Goal: Task Accomplishment & Management: Complete application form

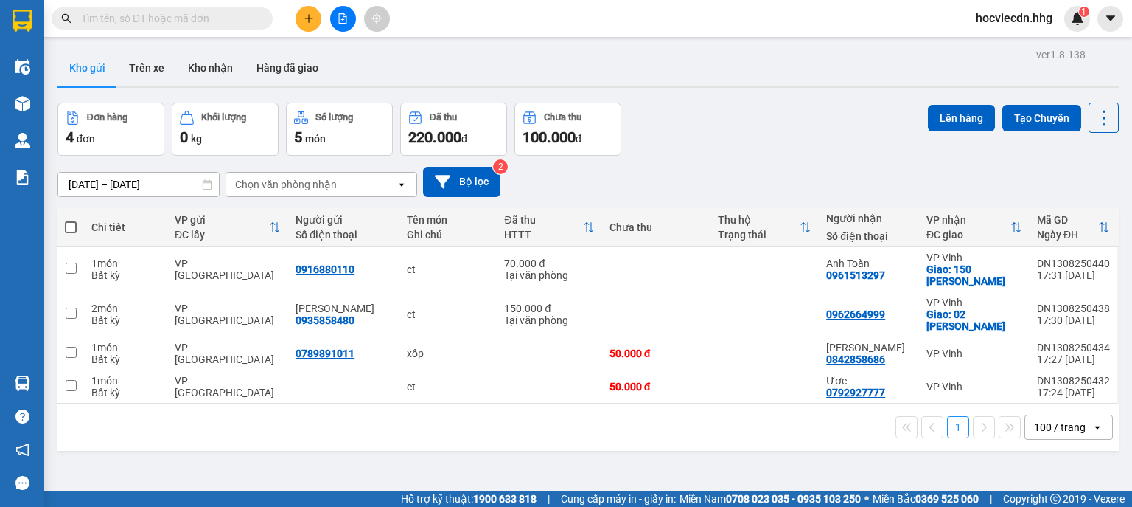
scroll to position [88, 0]
click at [307, 22] on icon "plus" at bounding box center [309, 18] width 10 height 10
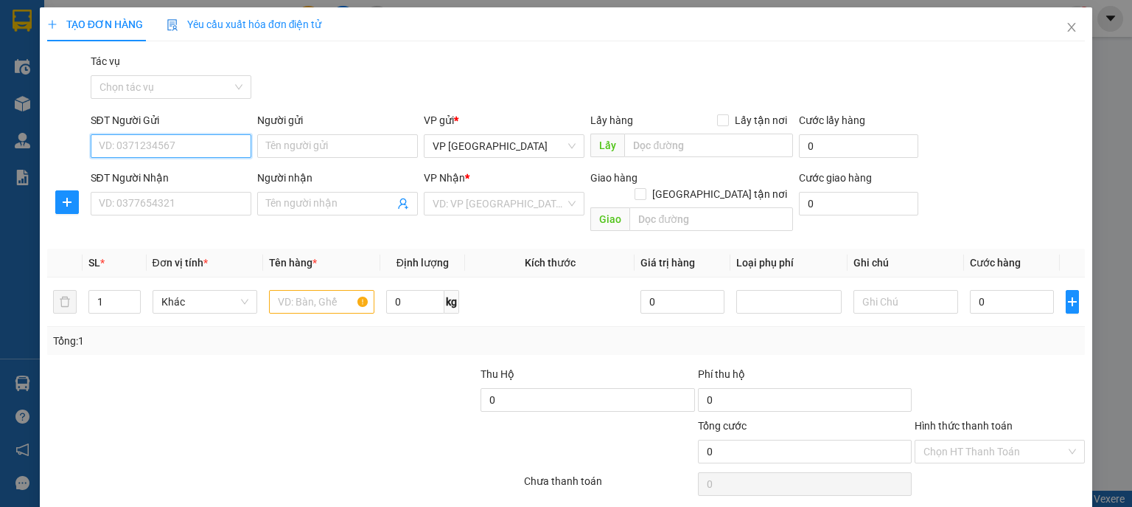
click at [224, 151] on input "SĐT Người Gửi" at bounding box center [171, 146] width 161 height 24
click at [174, 147] on input "SĐT Người Gửi" at bounding box center [171, 146] width 161 height 24
click at [187, 153] on input "SĐT Người Gửi" at bounding box center [171, 146] width 161 height 24
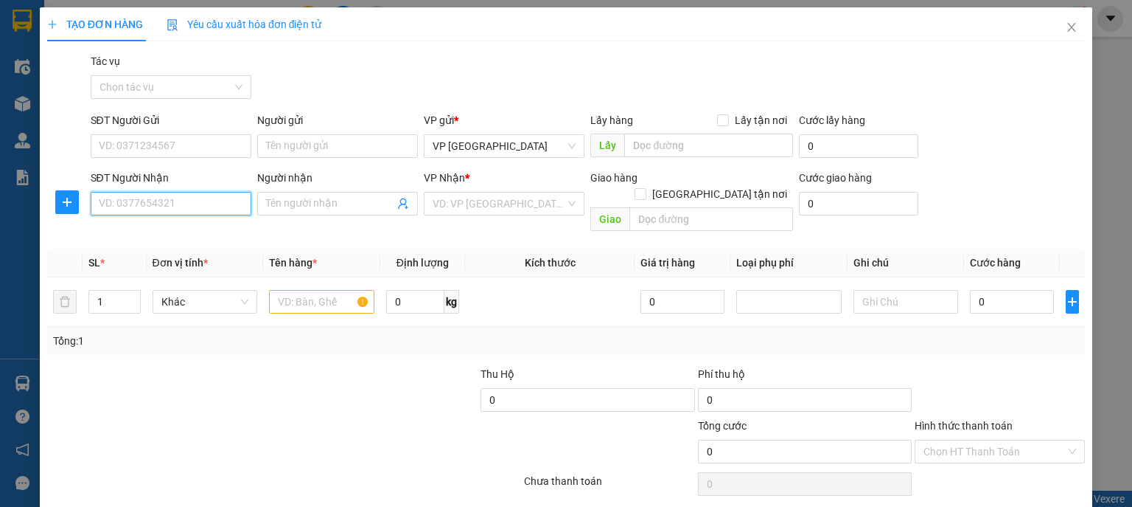
click at [203, 204] on input "SĐT Người Nhận" at bounding box center [171, 204] width 161 height 24
click at [175, 198] on input "SĐT Người Nhận" at bounding box center [171, 204] width 161 height 24
drag, startPoint x: 177, startPoint y: 130, endPoint x: 177, endPoint y: 142, distance: 11.1
click at [177, 131] on div "SĐT Người Gửi" at bounding box center [171, 123] width 161 height 22
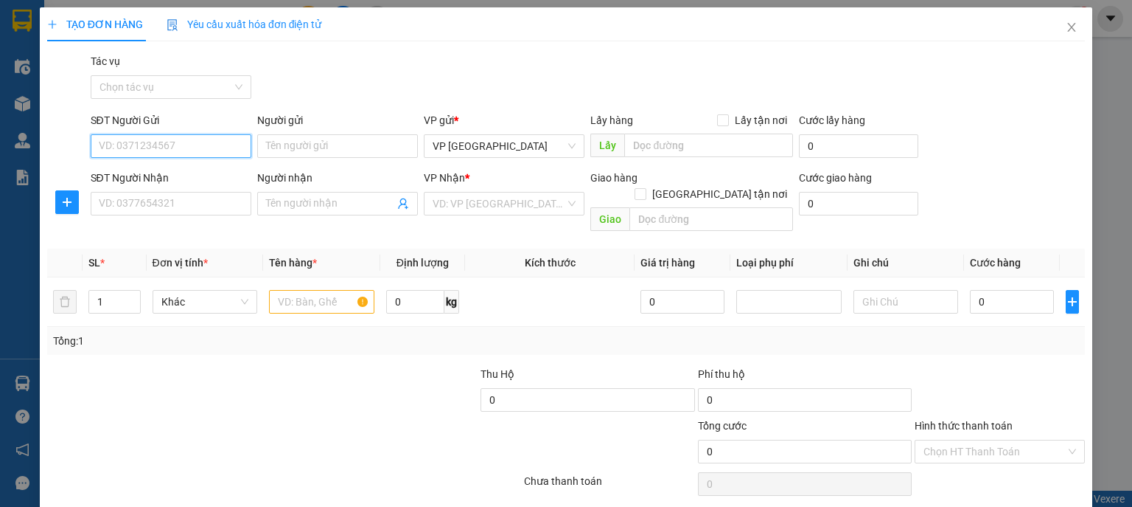
click at [177, 142] on input "SĐT Người Gửi" at bounding box center [171, 146] width 161 height 24
click at [209, 172] on div "0389712479 - Ly" at bounding box center [170, 175] width 142 height 16
type input "0389712479"
type input "Ly"
type input "0389712479"
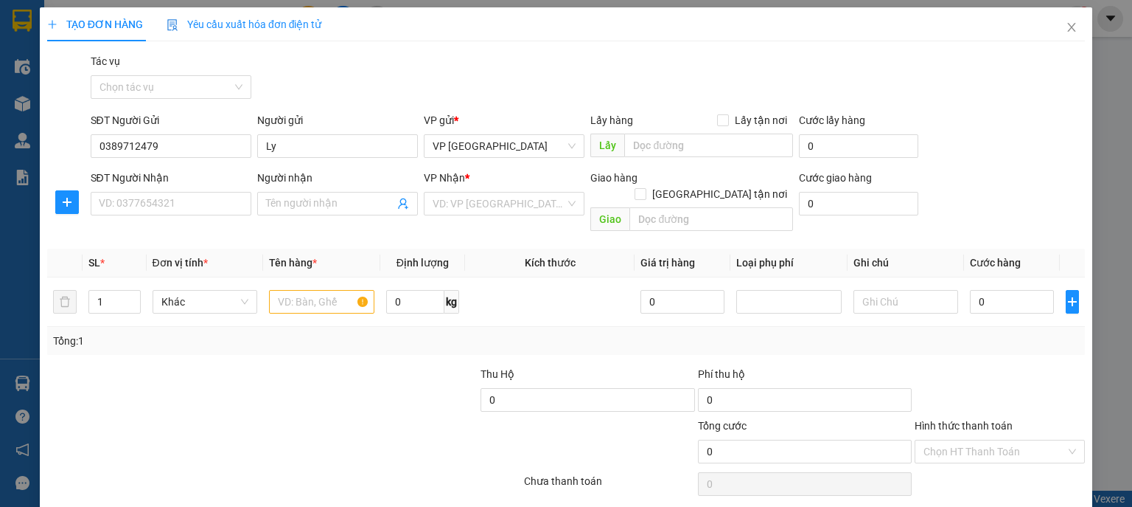
click at [215, 189] on div "SĐT Người Nhận" at bounding box center [171, 181] width 161 height 22
click at [215, 194] on input "SĐT Người Nhận" at bounding box center [171, 204] width 161 height 24
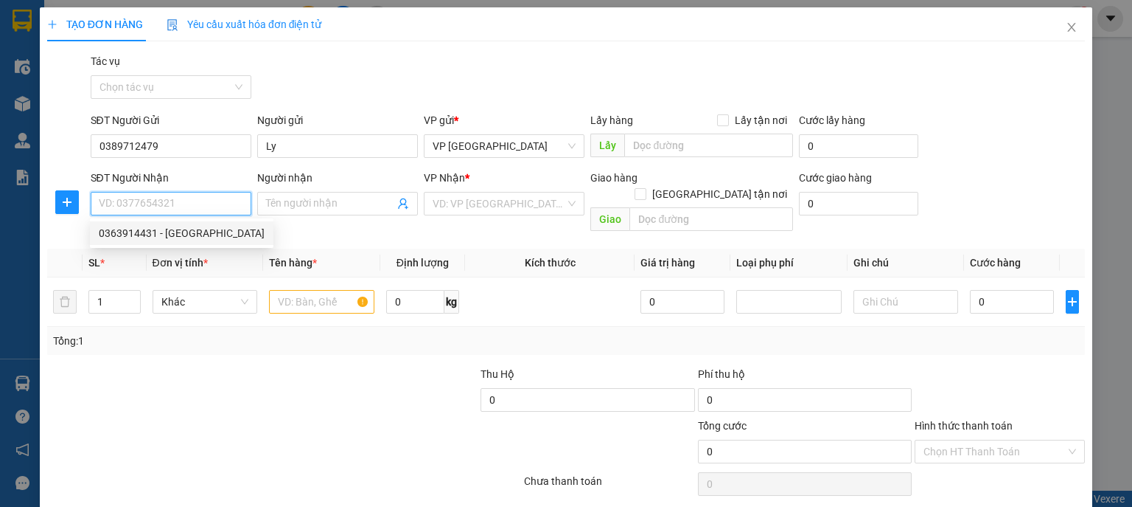
click at [184, 240] on div "0363914431 - [GEOGRAPHIC_DATA]" at bounding box center [182, 233] width 166 height 16
type input "0363914431"
type input "Chị Hải"
type input "N4 Chợ Vinh"
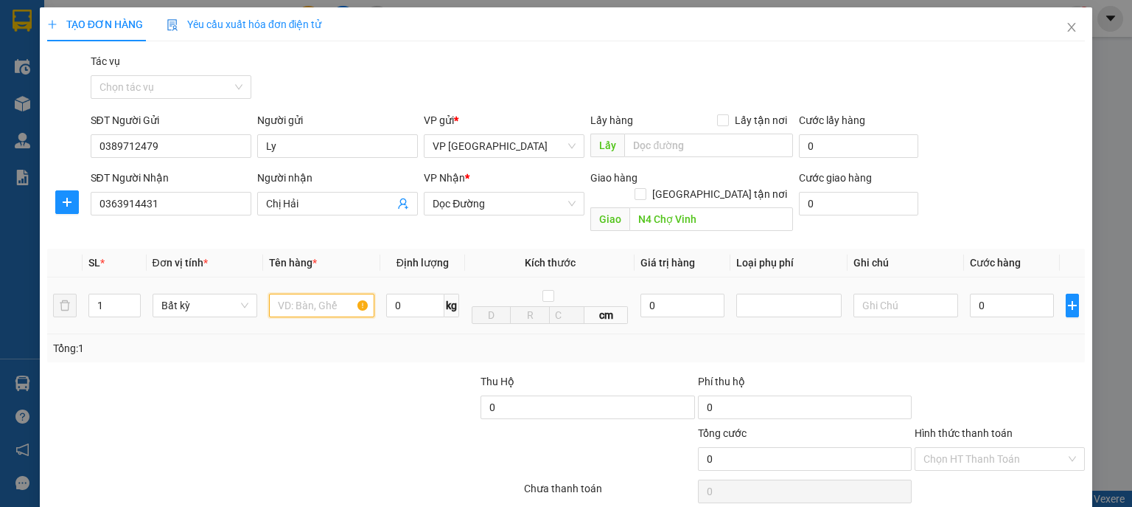
click at [320, 297] on input "text" at bounding box center [321, 305] width 105 height 24
type input "b"
type input "bao sọc"
click at [136, 294] on span "Increase Value" at bounding box center [132, 300] width 16 height 13
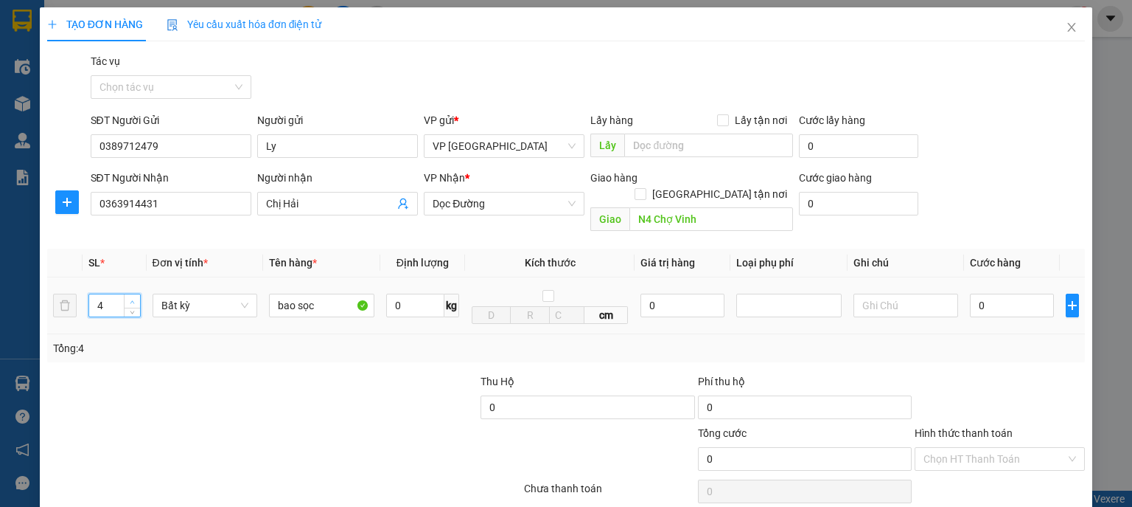
click at [136, 294] on span "Increase Value" at bounding box center [132, 300] width 16 height 13
type input "5"
click at [136, 294] on span "Increase Value" at bounding box center [132, 300] width 16 height 13
drag, startPoint x: 988, startPoint y: 289, endPoint x: 918, endPoint y: 182, distance: 127.8
click at [989, 293] on input "0" at bounding box center [1012, 305] width 84 height 24
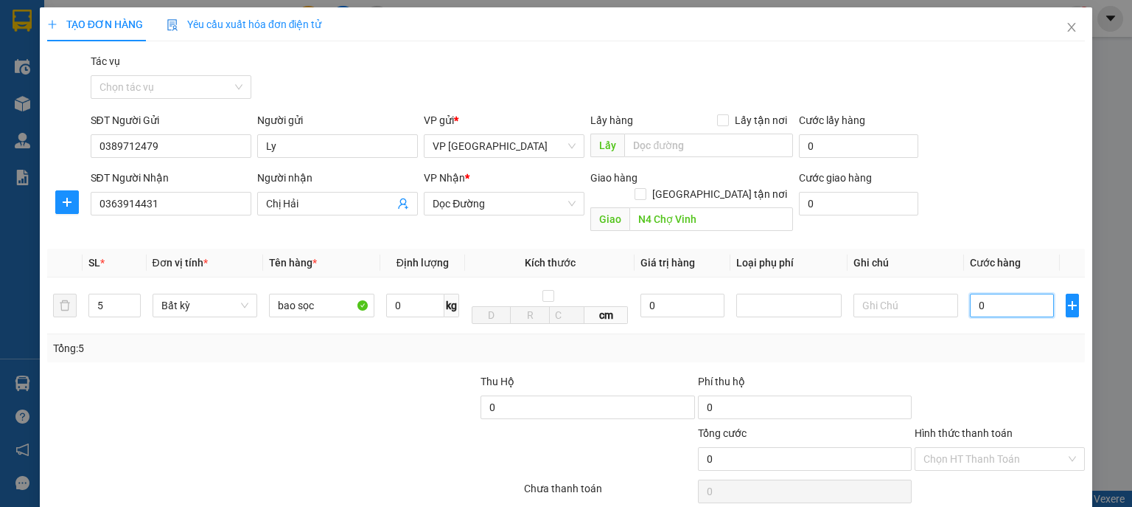
type input "2"
type input "25"
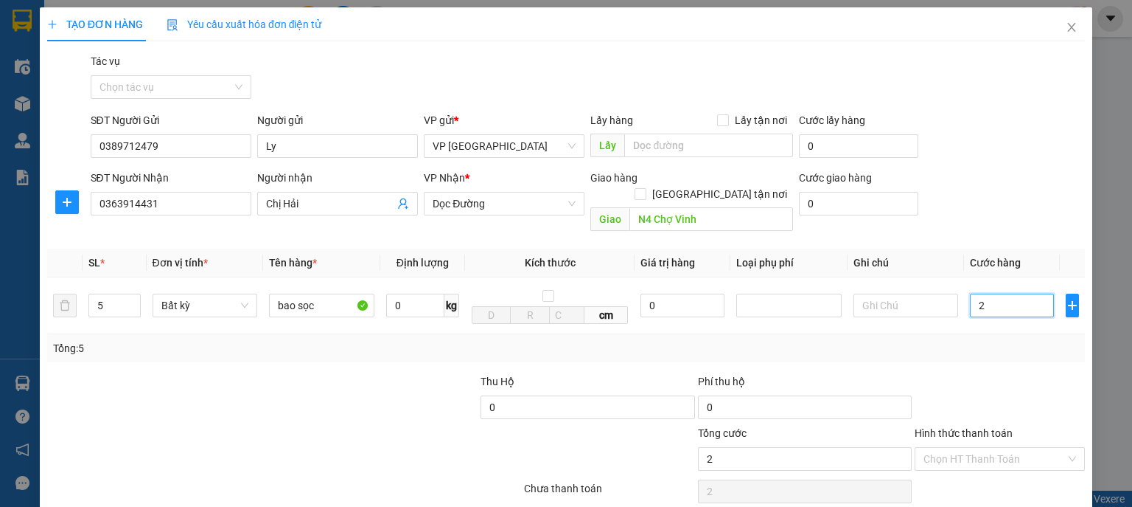
type input "25"
type input "250"
type input "2.500"
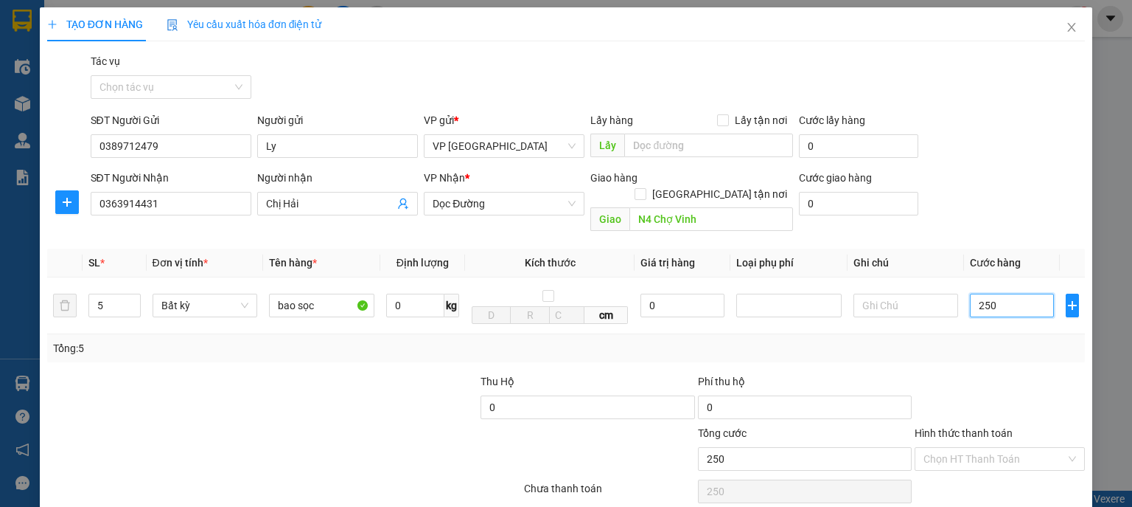
type input "2.500"
type input "25.000"
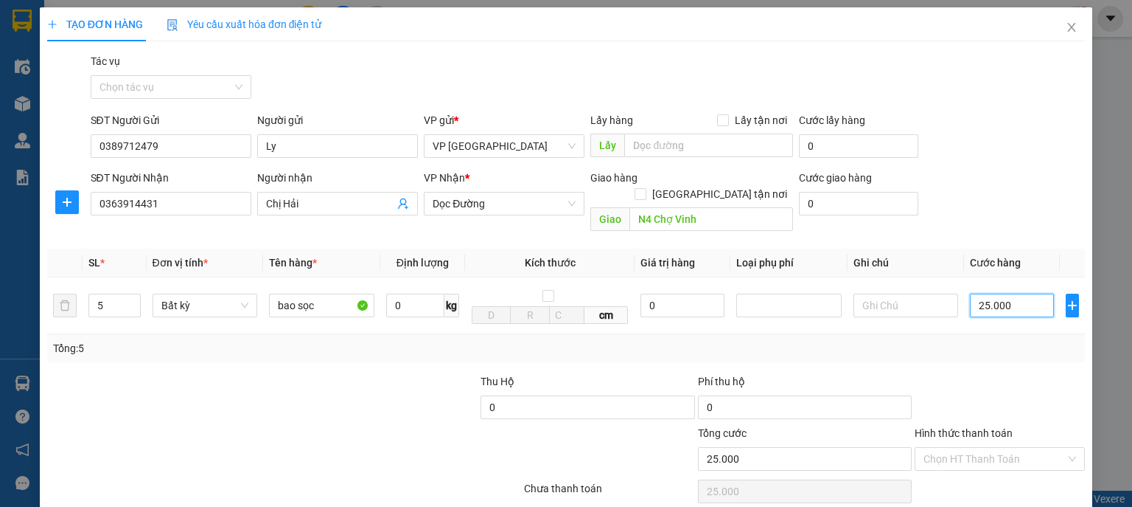
type input "250.000"
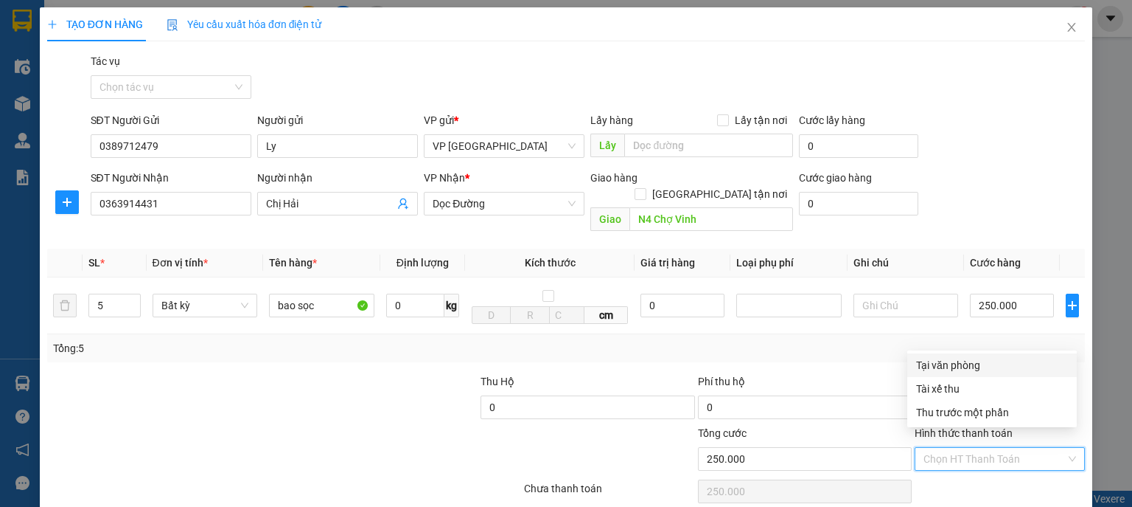
click at [1012, 448] on input "Hình thức thanh toán" at bounding box center [995, 459] width 142 height 22
click at [1005, 364] on div "Tại văn phòng" at bounding box center [992, 365] width 152 height 16
type input "0"
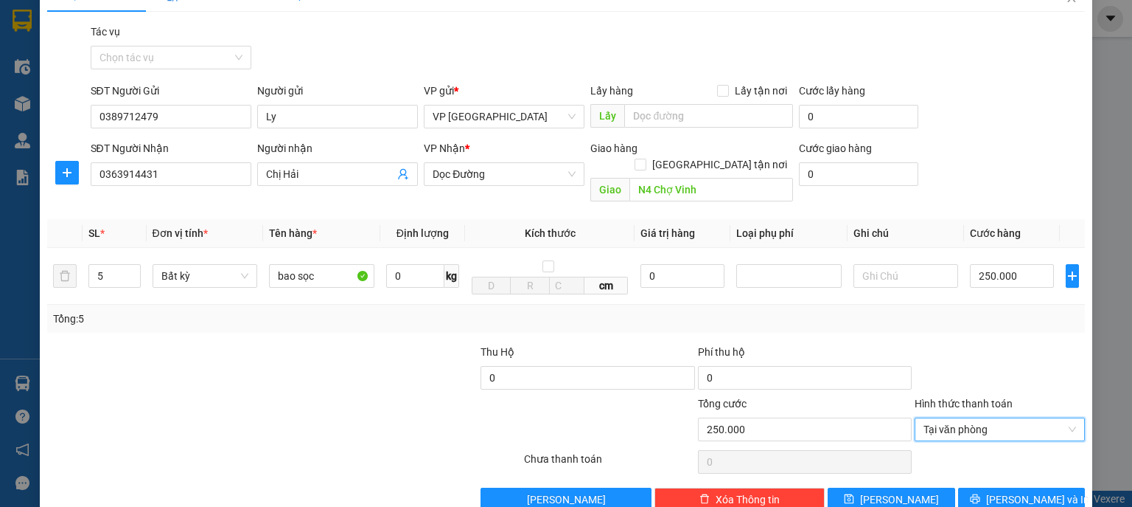
scroll to position [45, 0]
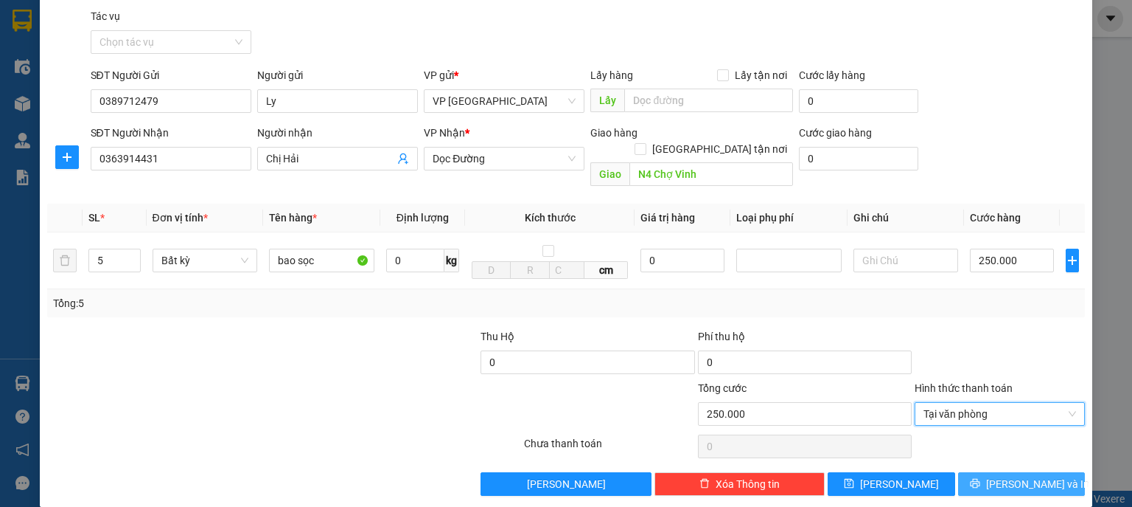
click at [1035, 476] on span "[PERSON_NAME] và In" at bounding box center [1037, 484] width 103 height 16
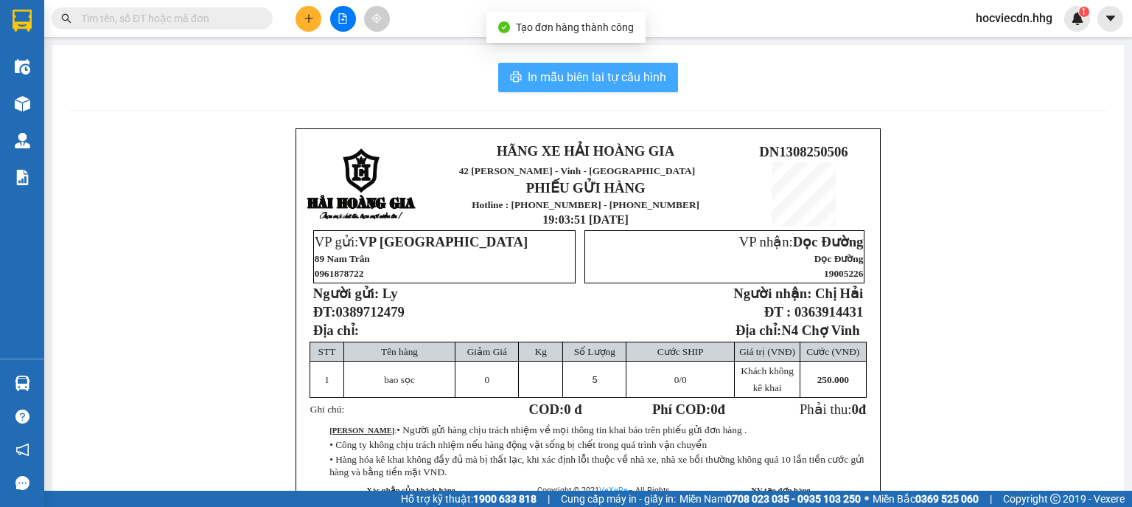
click at [587, 75] on span "In mẫu biên lai tự cấu hình" at bounding box center [597, 77] width 139 height 18
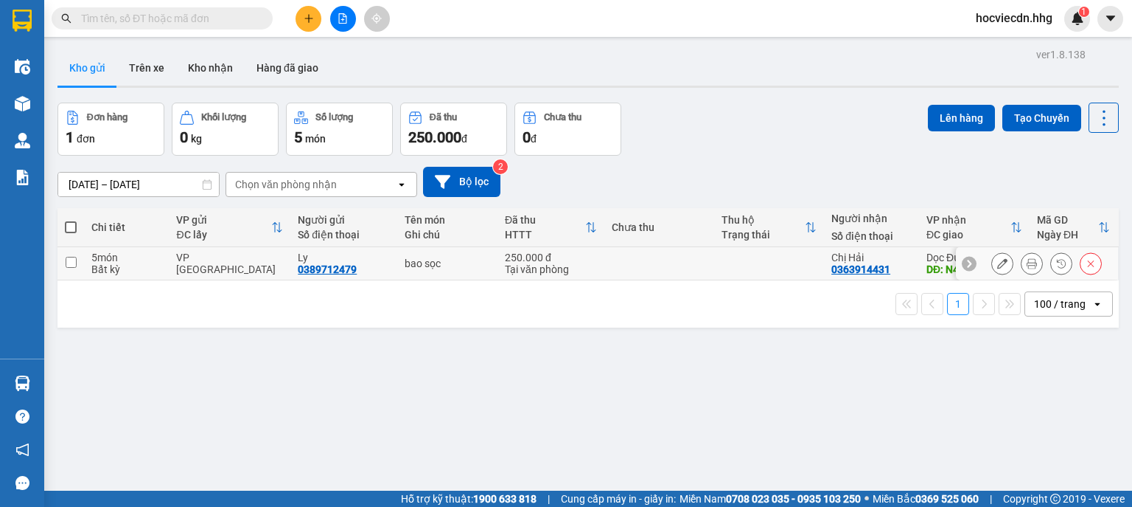
click at [1027, 264] on icon at bounding box center [1032, 263] width 10 height 10
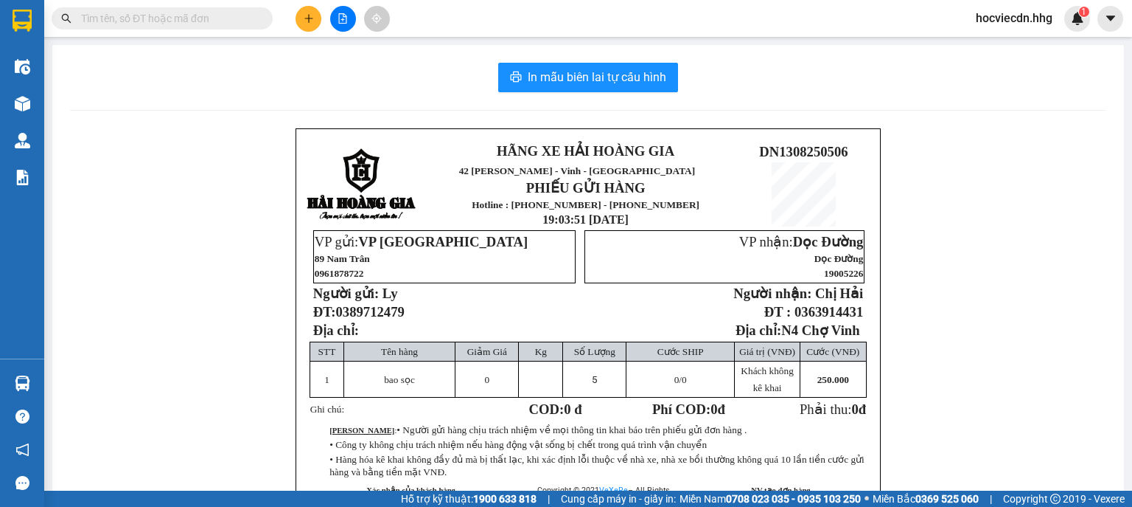
click at [580, 62] on div "In mẫu biên lai tự cấu hình HÃNG XE HẢI HOÀNG GIA 42 [PERSON_NAME] - Vinh - Ngh…" at bounding box center [588, 321] width 1072 height 553
click at [584, 77] on span "In mẫu biên lai tự cấu hình" at bounding box center [597, 77] width 139 height 18
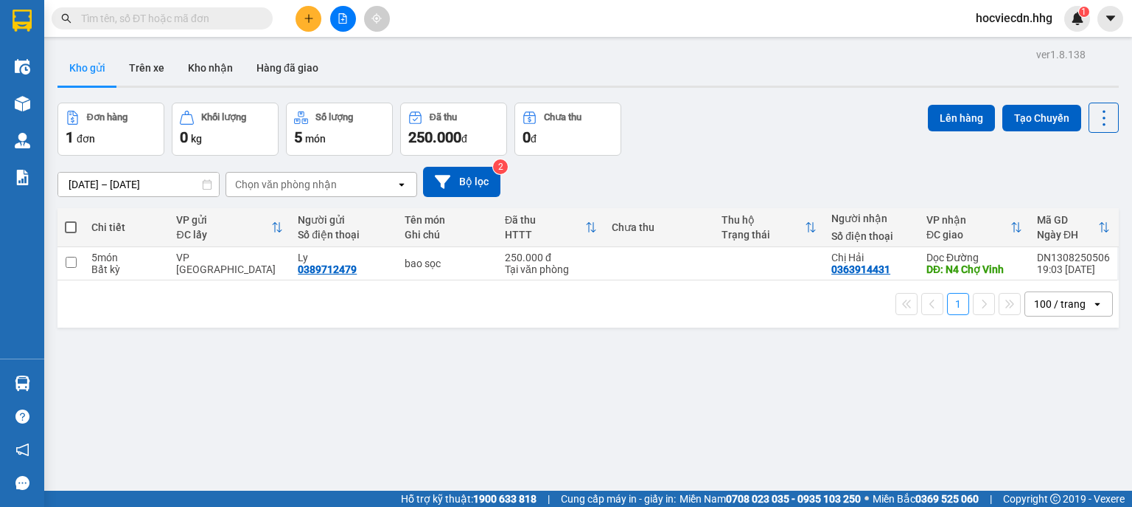
click at [313, 21] on icon "plus" at bounding box center [309, 18] width 10 height 10
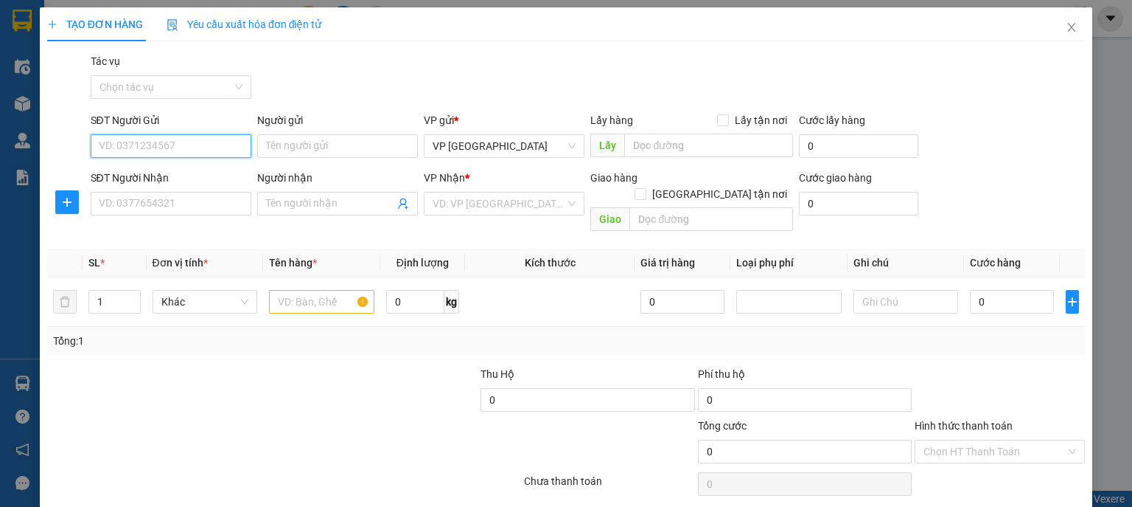
drag, startPoint x: 238, startPoint y: 147, endPoint x: 422, endPoint y: 103, distance: 189.6
click at [239, 147] on input "SĐT Người Gửi" at bounding box center [171, 146] width 161 height 24
click at [235, 153] on input "SĐT Người Gửi" at bounding box center [171, 146] width 161 height 24
click at [338, 150] on input "Người gửi" at bounding box center [337, 146] width 161 height 24
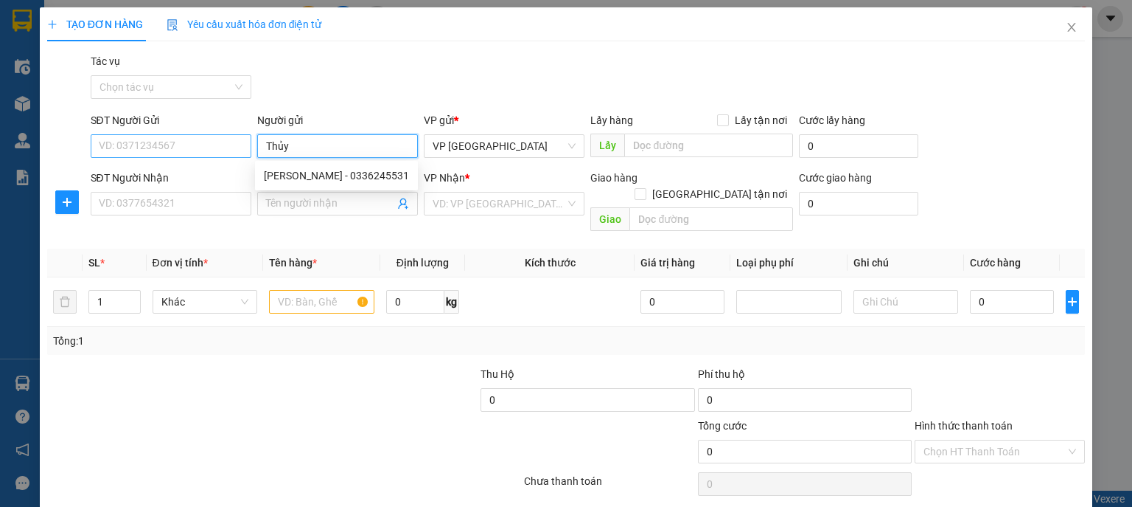
type input "Thủy"
click at [224, 143] on input "SĐT Người Gửi" at bounding box center [171, 146] width 161 height 24
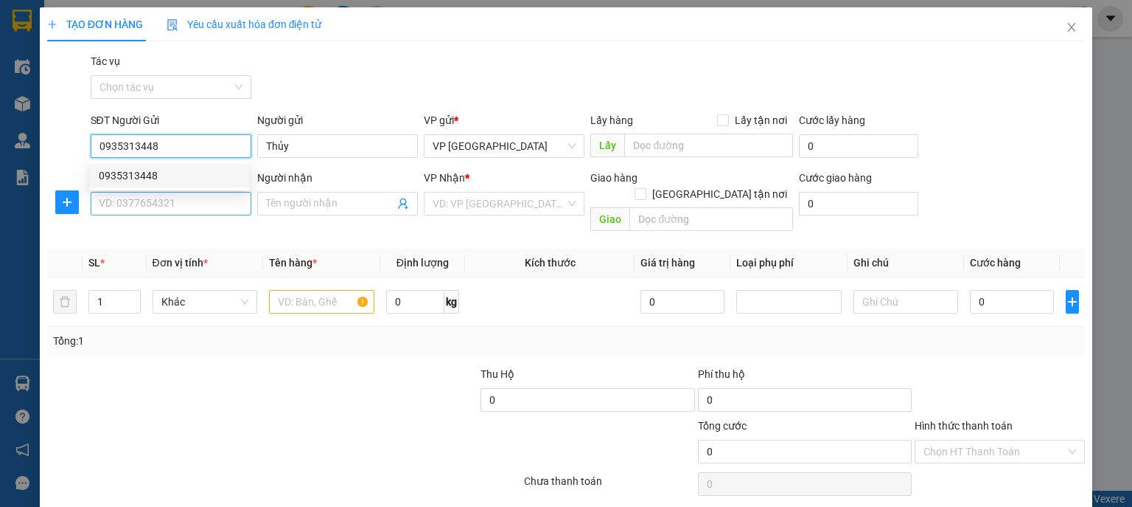
type input "0935313448"
click at [226, 206] on input "SĐT Người Nhận" at bounding box center [171, 204] width 161 height 24
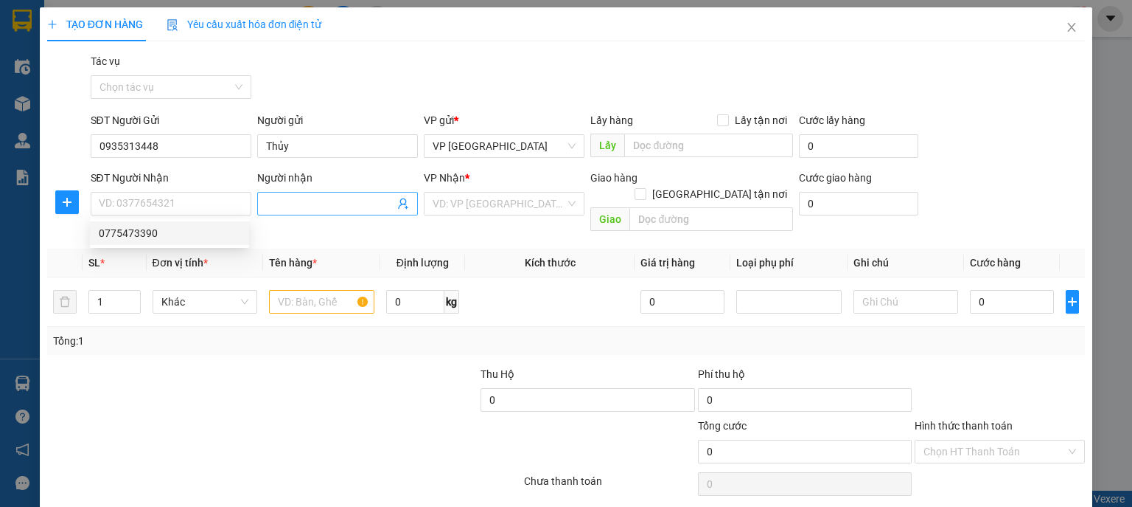
click at [274, 198] on input "Người nhận" at bounding box center [330, 203] width 128 height 16
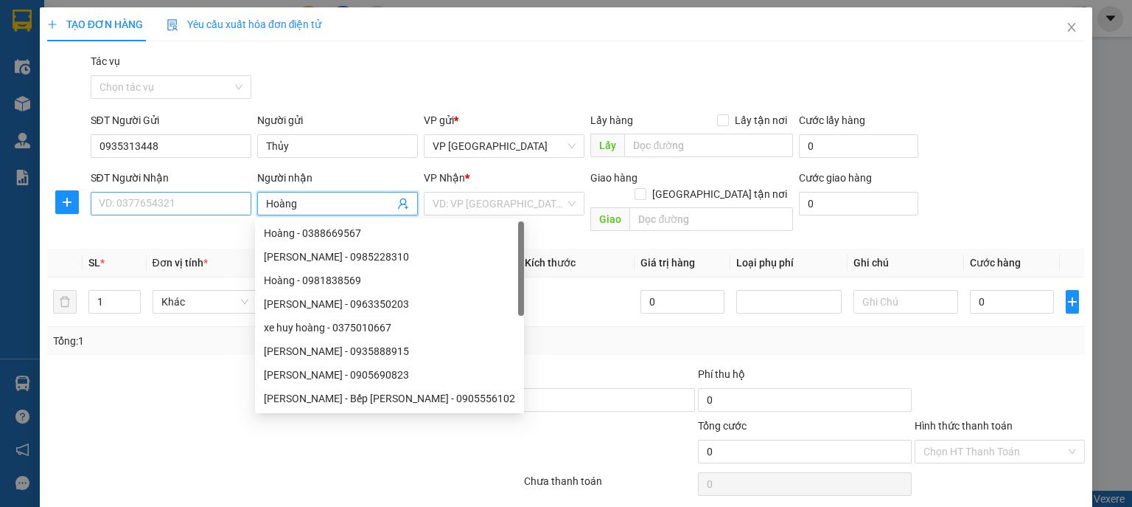
type input "Hoàng"
click at [192, 197] on input "SĐT Người Nhận" at bounding box center [171, 204] width 161 height 24
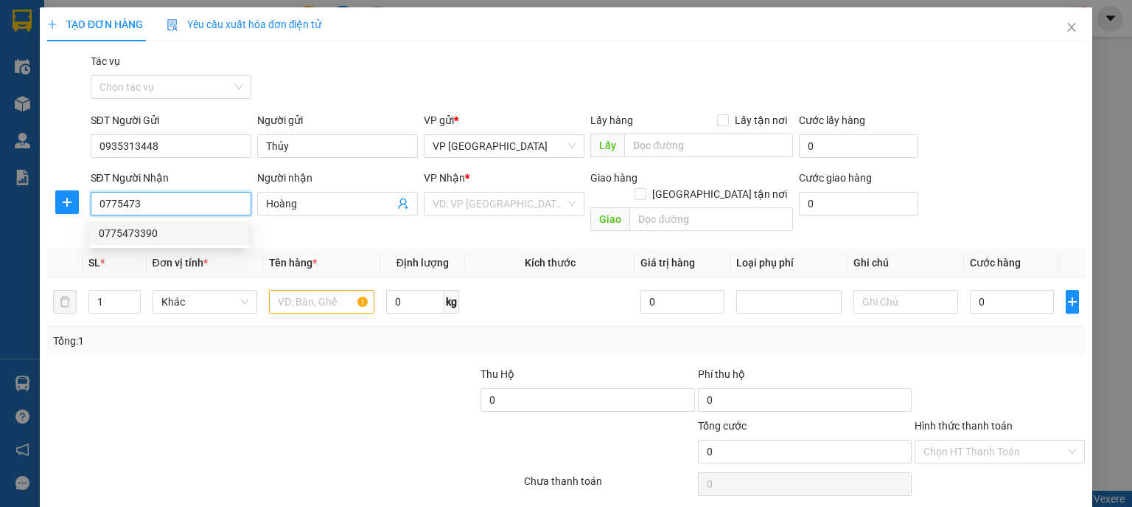
click at [213, 230] on div "0775473390" at bounding box center [170, 233] width 142 height 16
type input "0775473390"
checkbox input "true"
type input "2B ngõ 406 [PERSON_NAME]"
type input "20.000"
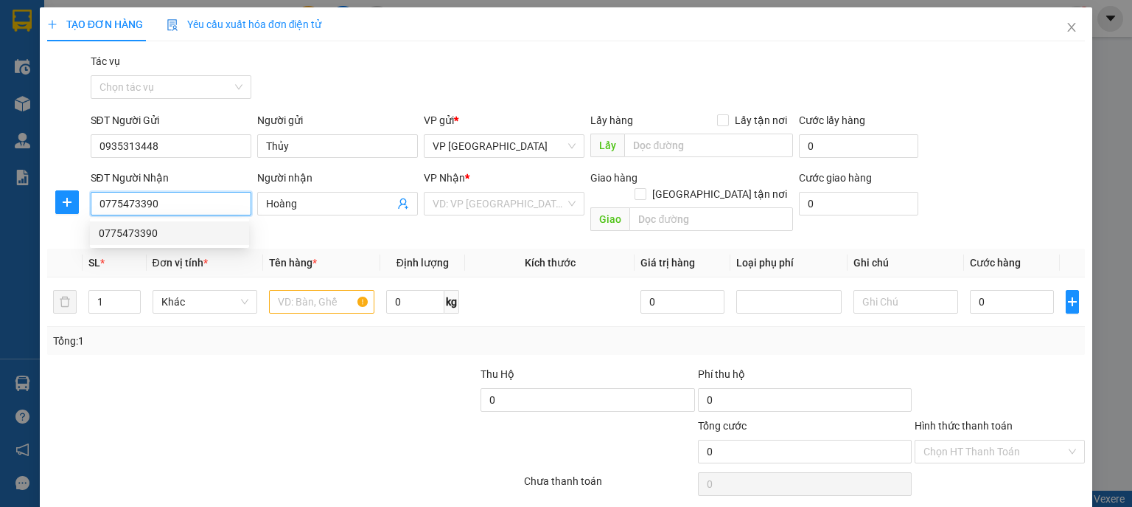
type input "20.000"
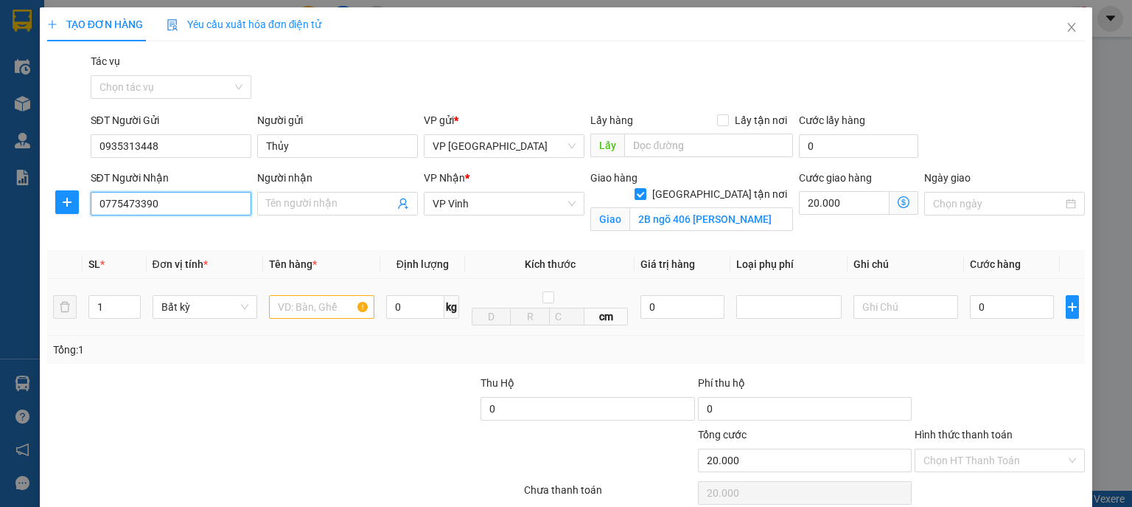
type input "0775473390"
click at [352, 305] on input "text" at bounding box center [321, 307] width 105 height 24
type input "X"
click at [352, 310] on input "text" at bounding box center [321, 307] width 105 height 24
type input "Xốp"
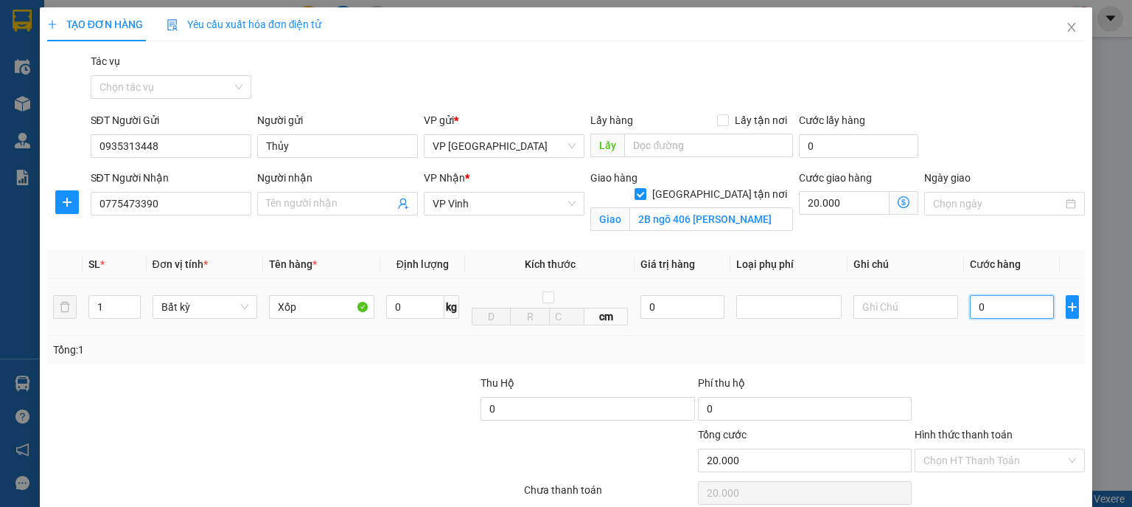
click at [991, 305] on input "0" at bounding box center [1012, 307] width 84 height 24
type input "7"
type input "20.007"
type input "70"
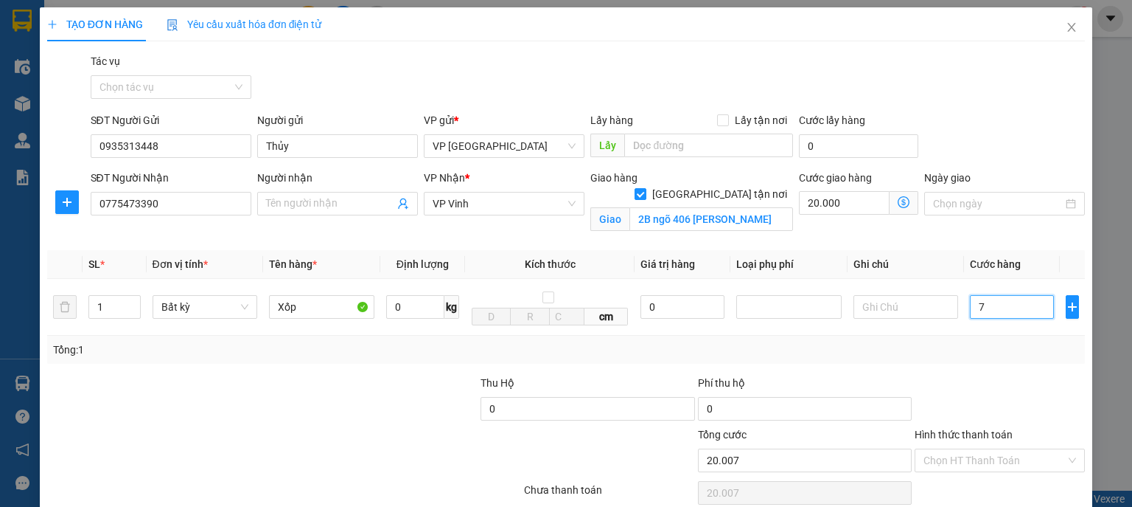
type input "20.070"
type input "700"
type input "20.700"
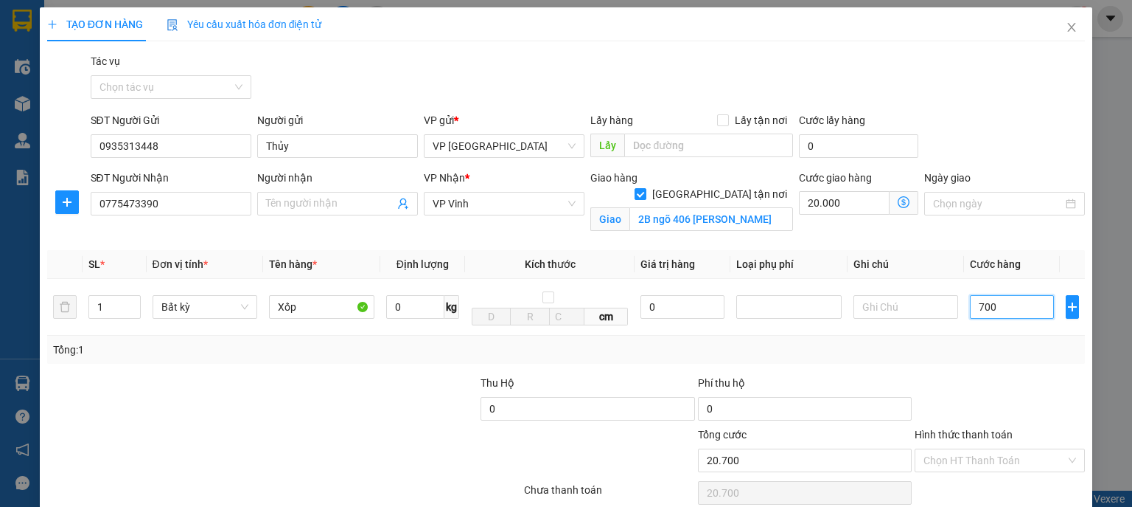
type input "7.000"
type input "27.000"
type input "70.000"
type input "90.000"
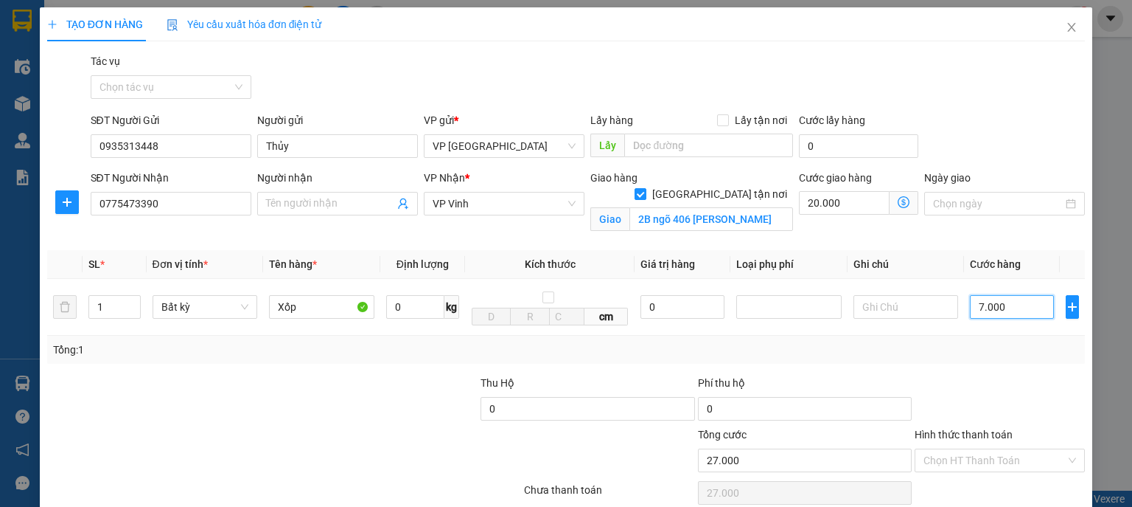
type input "90.000"
click at [977, 309] on input "70.000" at bounding box center [1012, 307] width 84 height 24
type input "0.000"
type input "20.000"
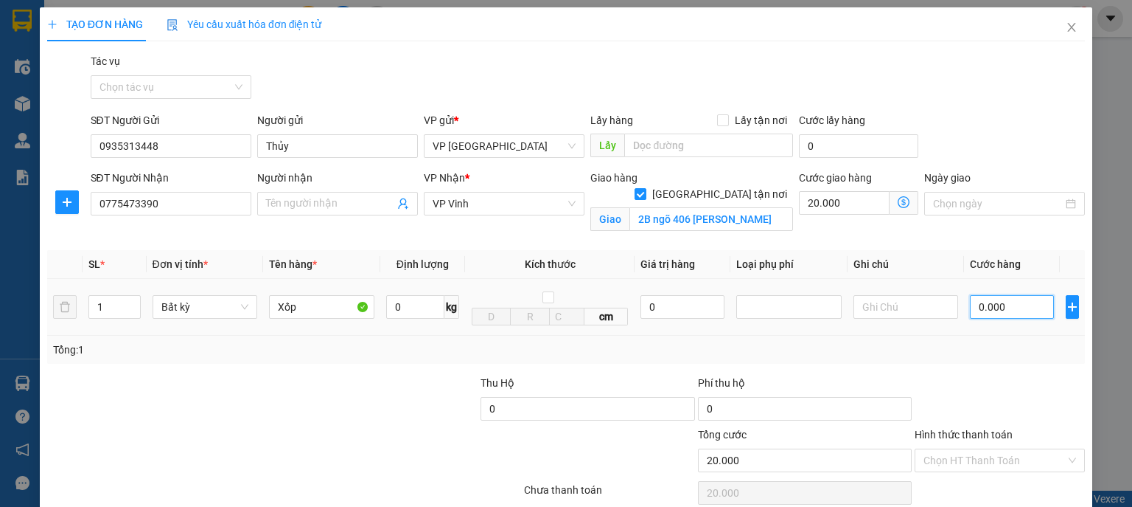
type input "50.000"
type input "70.000"
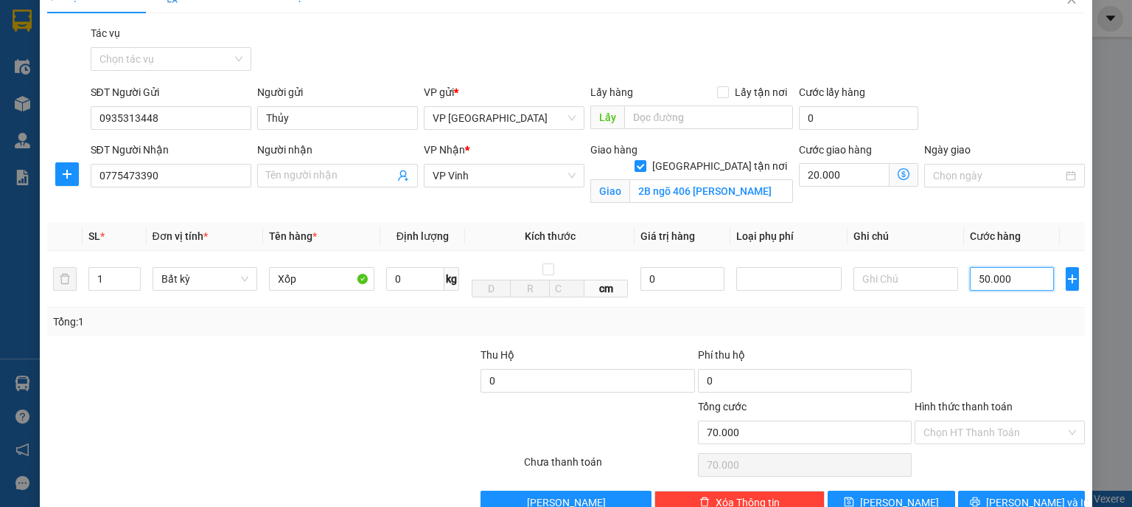
scroll to position [63, 0]
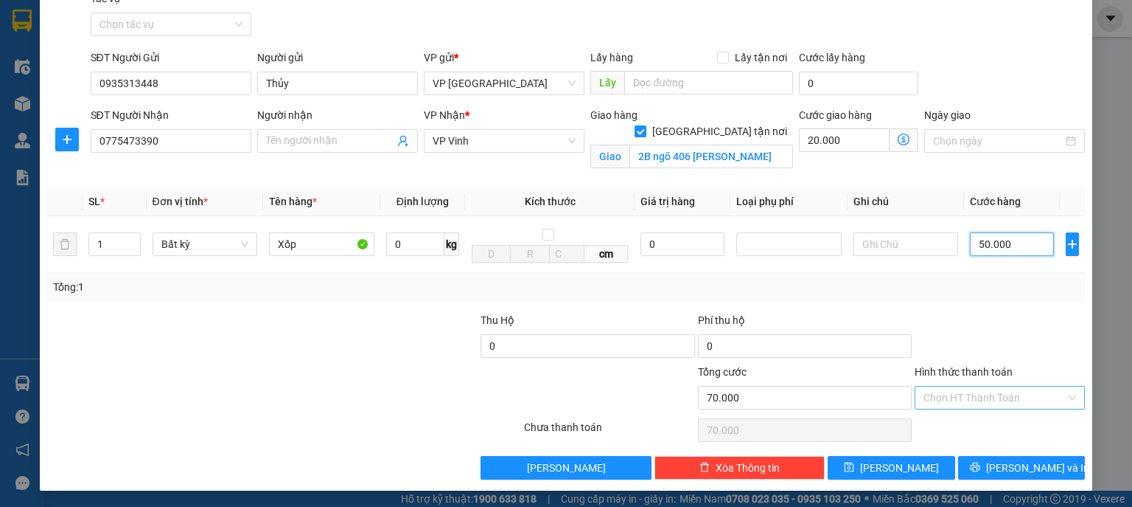
type input "50.000"
click at [1009, 400] on input "Hình thức thanh toán" at bounding box center [995, 397] width 142 height 22
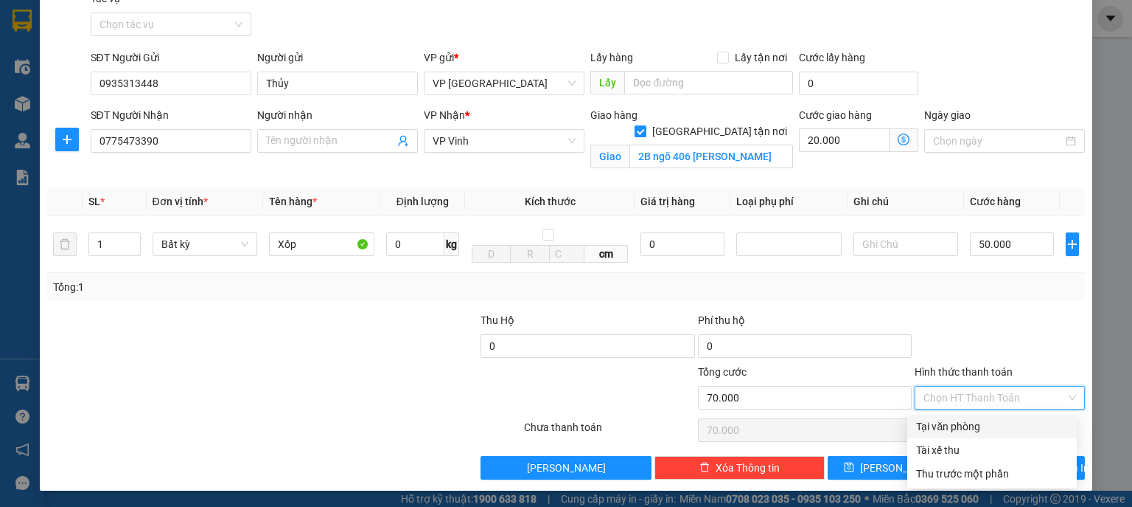
click at [969, 425] on div "Tại văn phòng" at bounding box center [992, 426] width 152 height 16
type input "0"
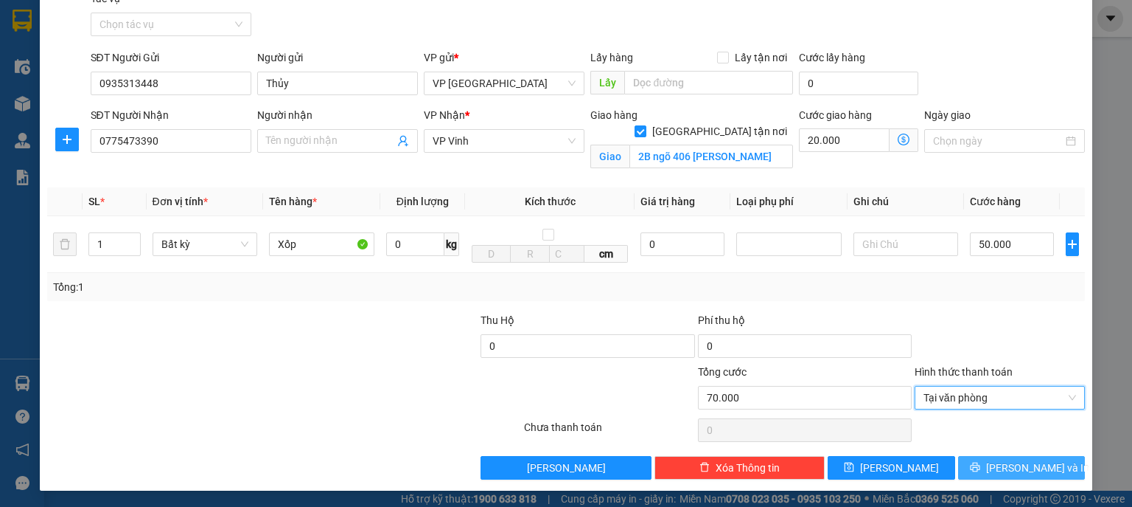
click at [1009, 462] on span "[PERSON_NAME] và In" at bounding box center [1037, 467] width 103 height 16
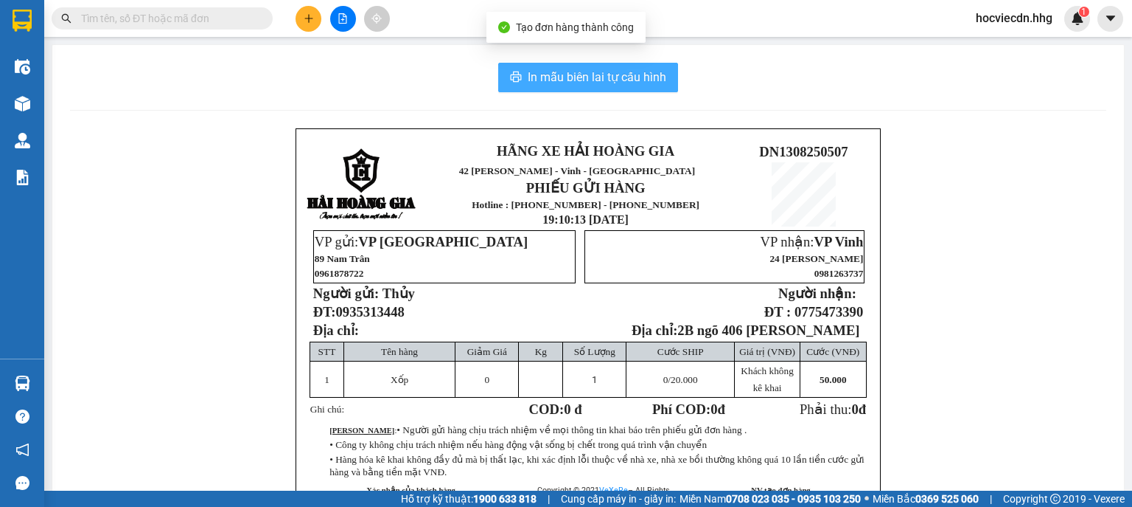
click at [531, 74] on span "In mẫu biên lai tự cấu hình" at bounding box center [597, 77] width 139 height 18
